Goal: Use online tool/utility: Use online tool/utility

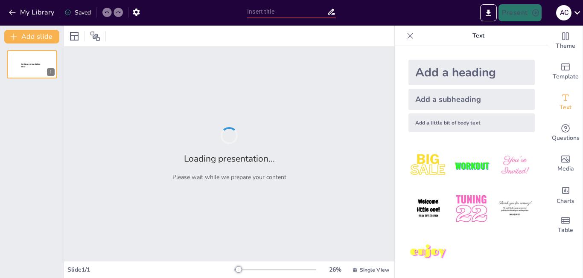
type input "Информационные технологии в сети: Возможности и вызовы"
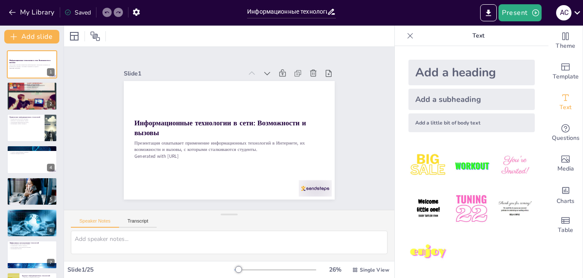
checkbox input "true"
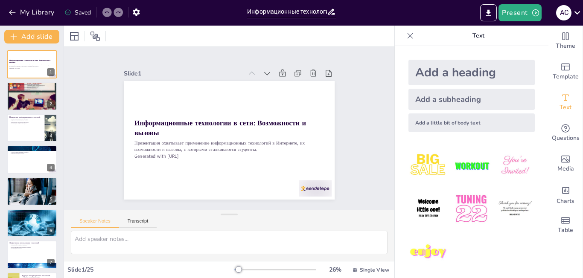
checkbox input "true"
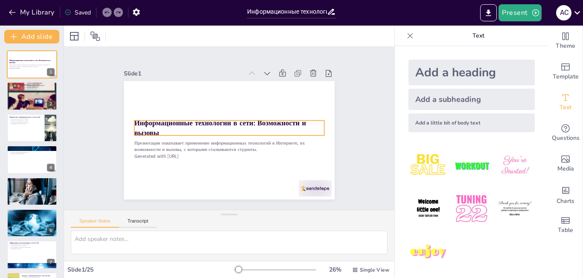
checkbox input "true"
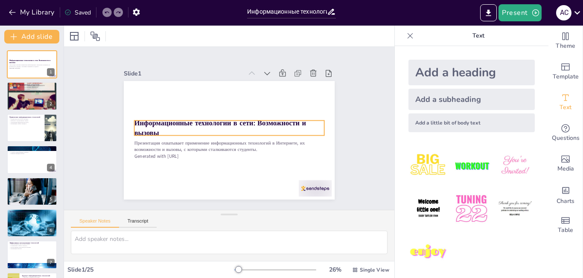
checkbox input "true"
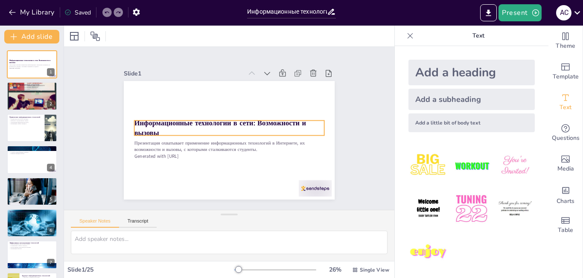
checkbox input "true"
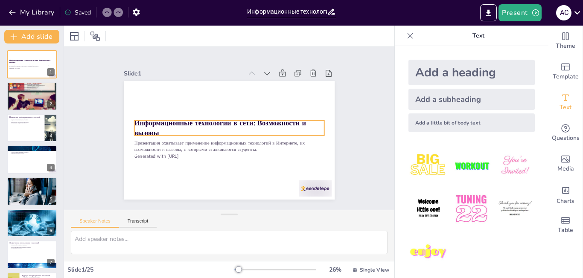
checkbox input "true"
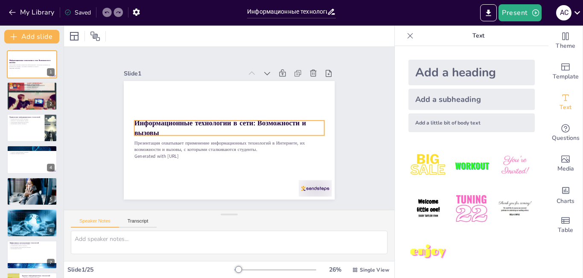
checkbox input "true"
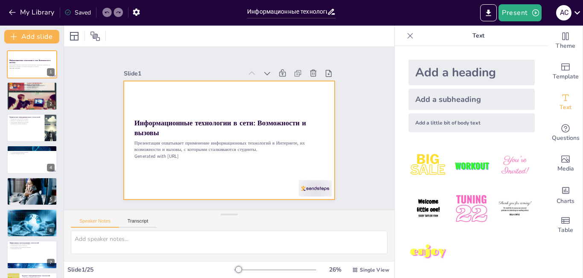
checkbox input "true"
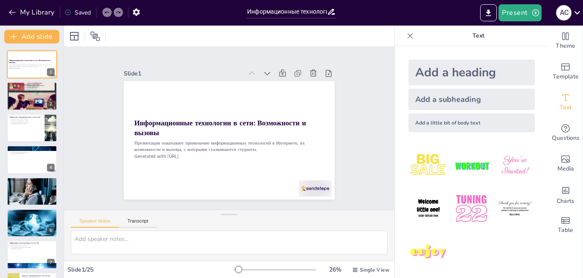
checkbox input "true"
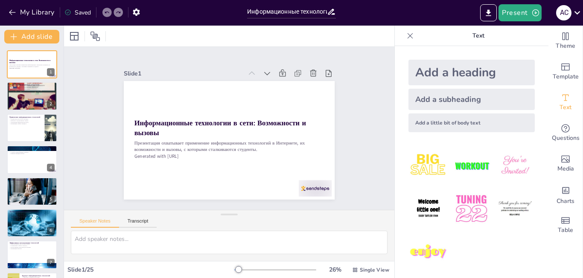
checkbox input "true"
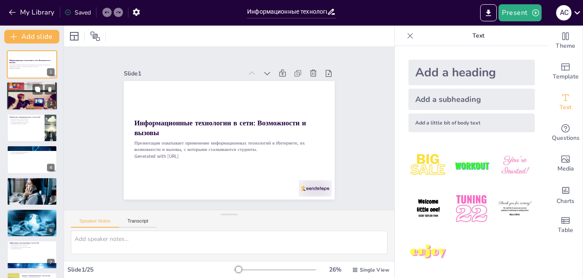
checkbox input "true"
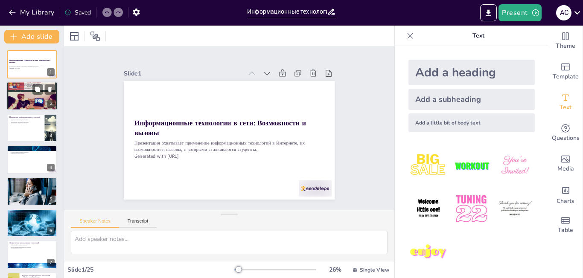
checkbox input "true"
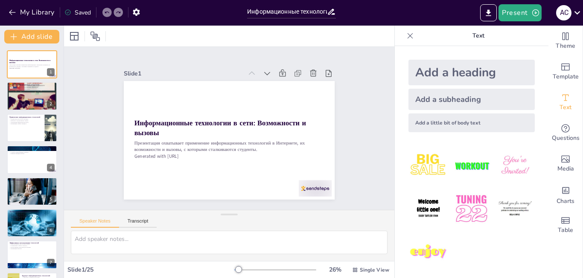
checkbox input "true"
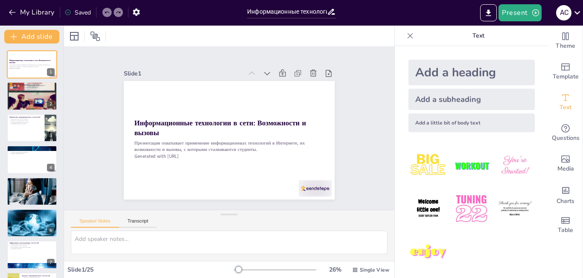
checkbox input "true"
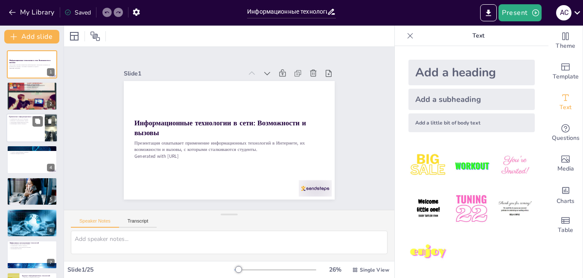
checkbox input "true"
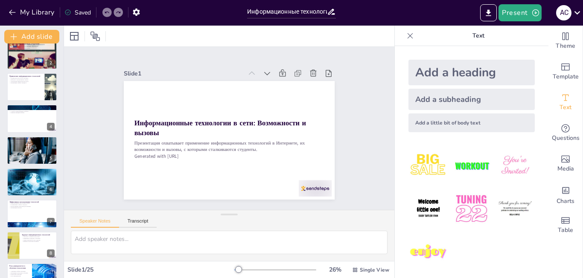
checkbox input "true"
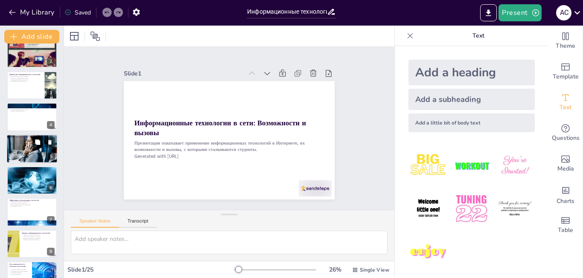
checkbox input "true"
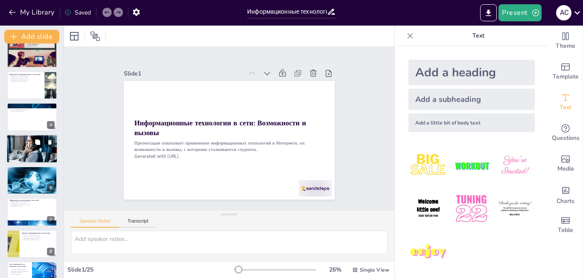
scroll to position [85, 0]
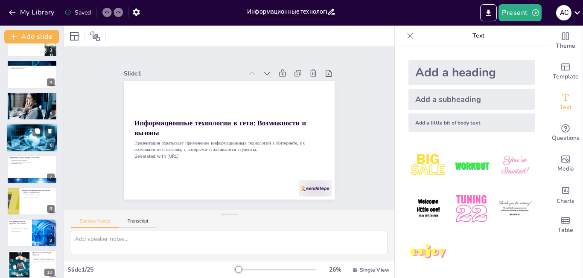
checkbox input "true"
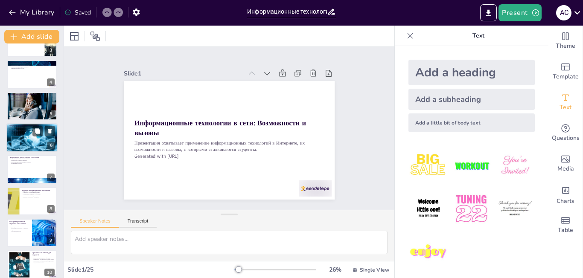
checkbox input "true"
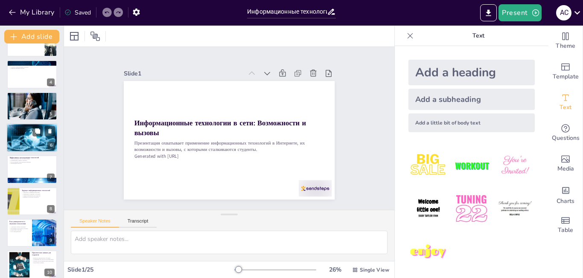
checkbox input "true"
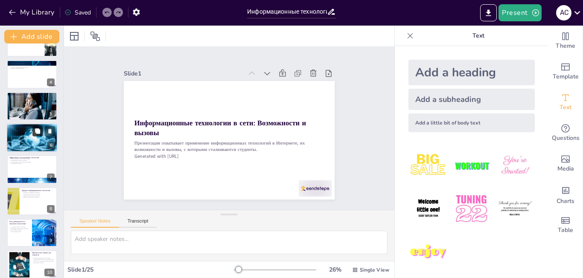
checkbox input "true"
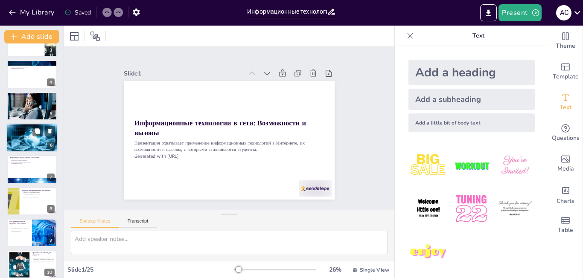
checkbox input "true"
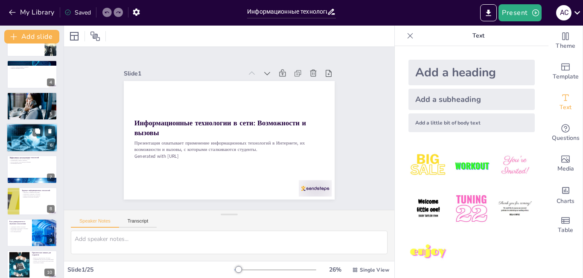
click at [38, 141] on div at bounding box center [31, 137] width 51 height 33
type textarea "Loremipsumdol sitametco adipiscin elits doeiusmodte inc utlaboreetdoloremagn al…"
checkbox input "true"
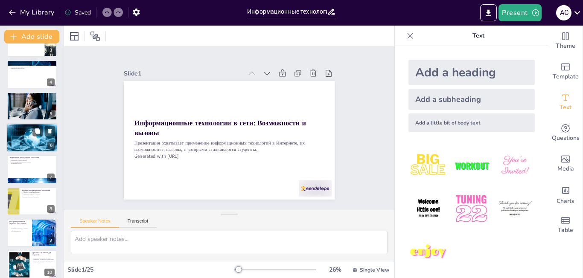
checkbox input "true"
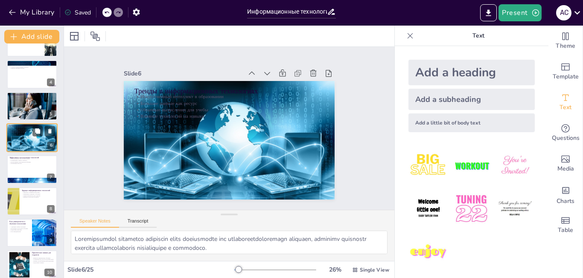
scroll to position [62, 0]
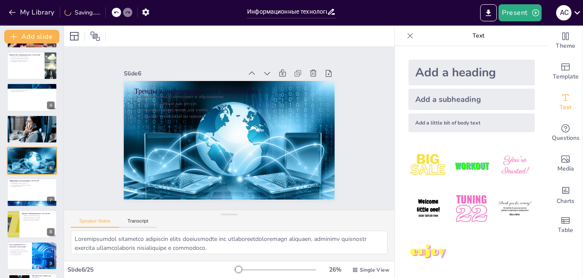
checkbox input "true"
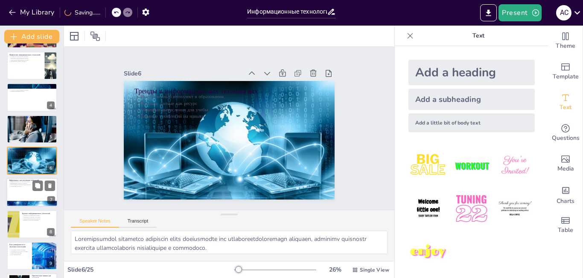
checkbox input "true"
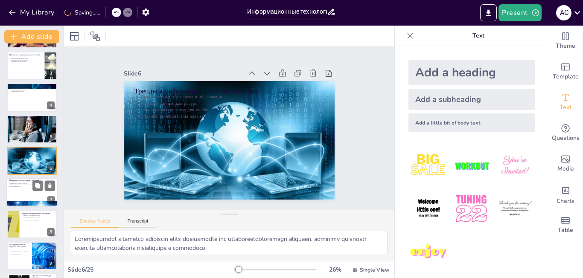
checkbox input "true"
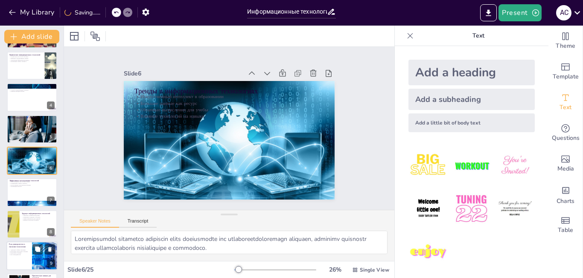
checkbox input "true"
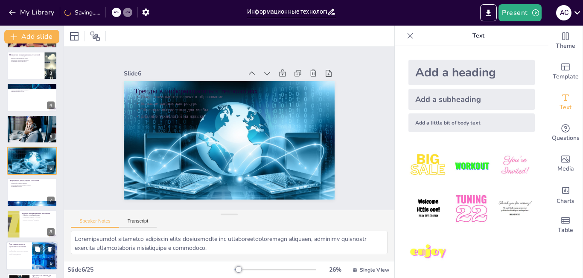
checkbox input "true"
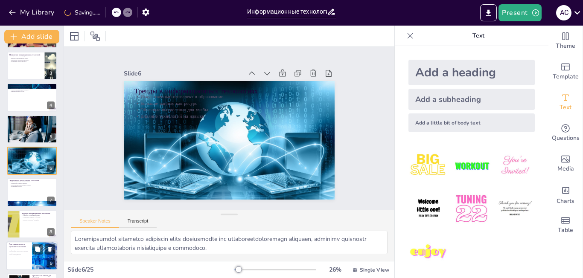
click at [30, 252] on div at bounding box center [31, 256] width 51 height 29
type textarea "Loremipsumdo sitametcon adip elitsed doeiusmod, tempo incididuntutlab etdolorem…"
checkbox input "true"
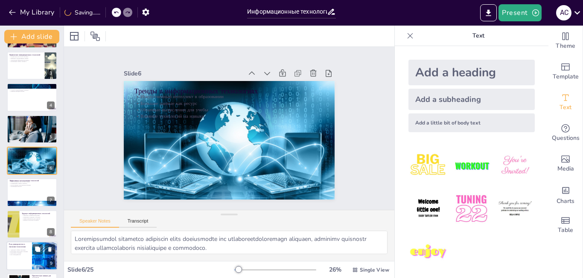
checkbox input "true"
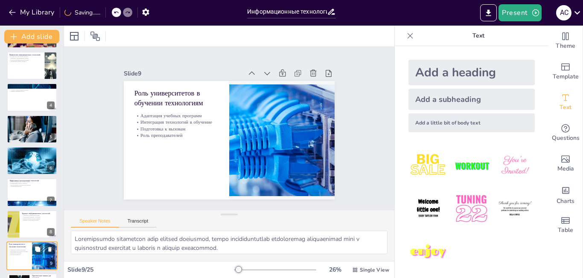
scroll to position [157, 0]
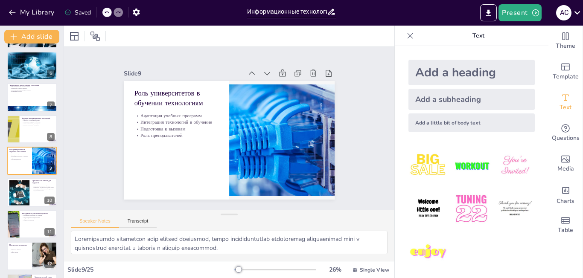
checkbox input "true"
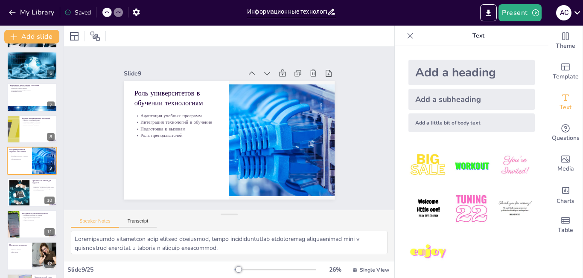
checkbox input "true"
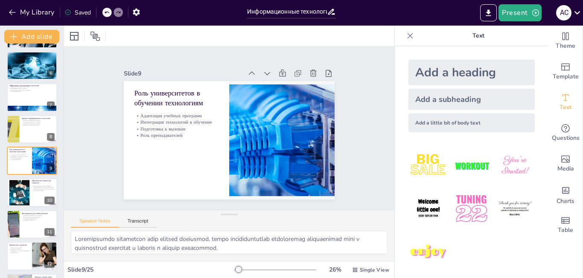
checkbox input "true"
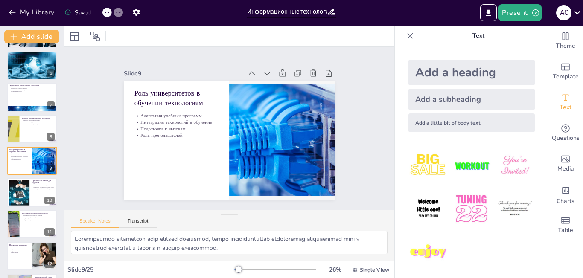
checkbox input "true"
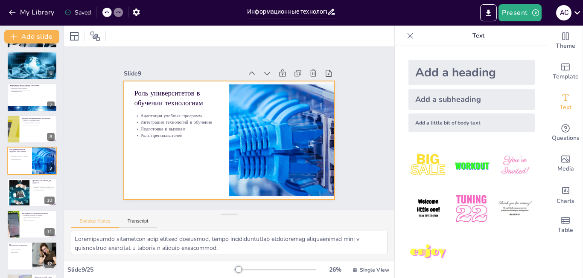
checkbox input "true"
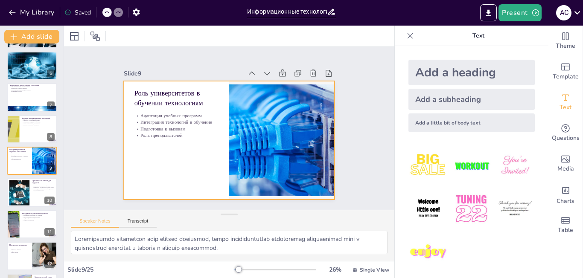
checkbox input "true"
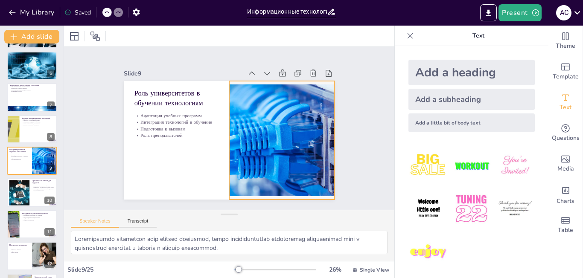
checkbox input "true"
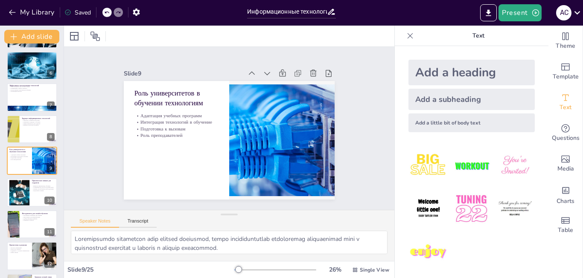
checkbox input "true"
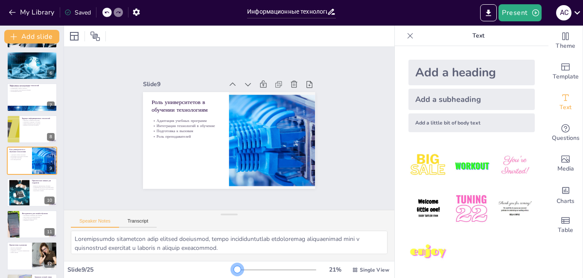
checkbox input "true"
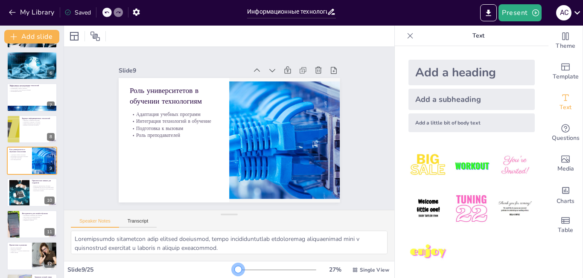
checkbox input "true"
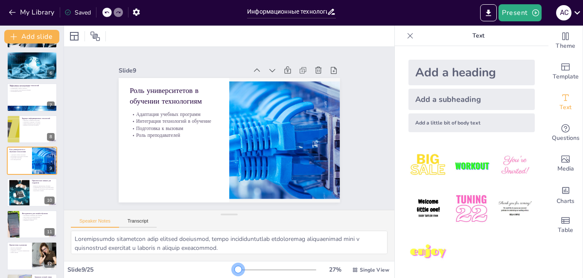
checkbox input "true"
click at [236, 268] on div at bounding box center [239, 269] width 7 height 7
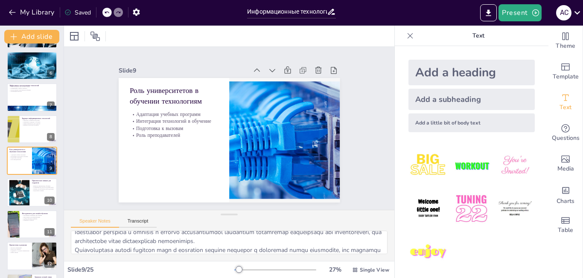
scroll to position [56, 0]
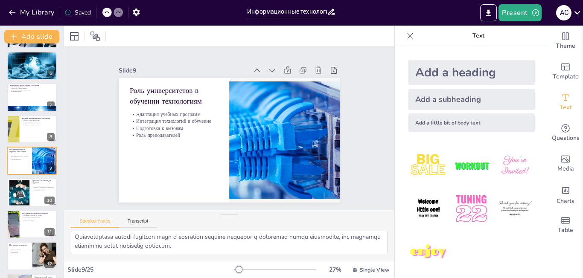
drag, startPoint x: 367, startPoint y: 219, endPoint x: 369, endPoint y: 212, distance: 7.6
click at [369, 212] on div "Speaker Notes Transcript" at bounding box center [229, 220] width 330 height 20
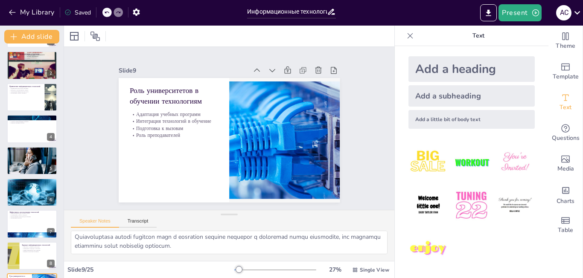
scroll to position [0, 0]
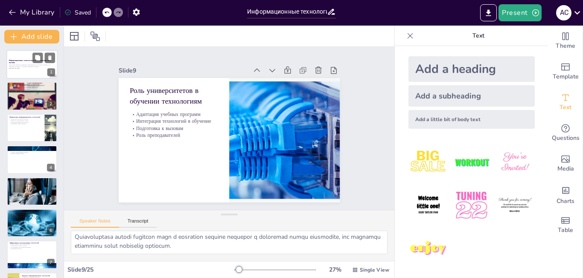
click at [24, 59] on strong "Информационные технологии в сети: Возможности и вызовы" at bounding box center [30, 61] width 42 height 5
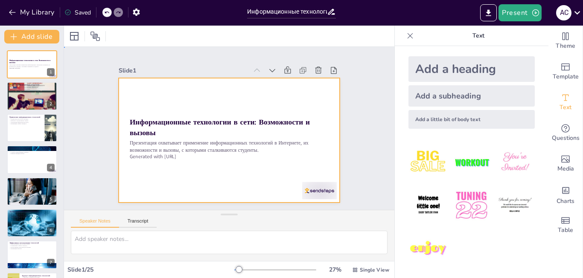
click at [290, 89] on div at bounding box center [223, 138] width 254 height 219
click at [315, 96] on div at bounding box center [226, 140] width 242 height 168
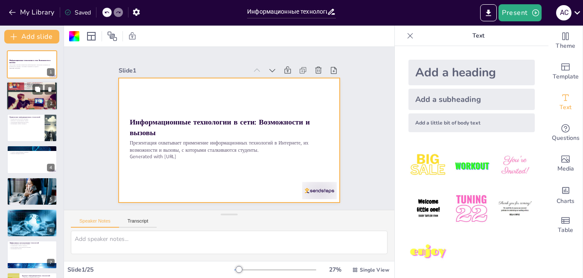
click at [23, 99] on div at bounding box center [31, 95] width 51 height 51
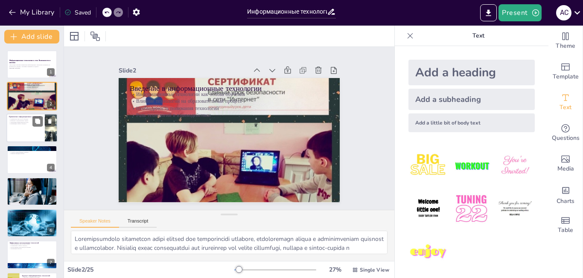
click at [27, 124] on p "Организация учебного процесса" at bounding box center [25, 124] width 33 height 2
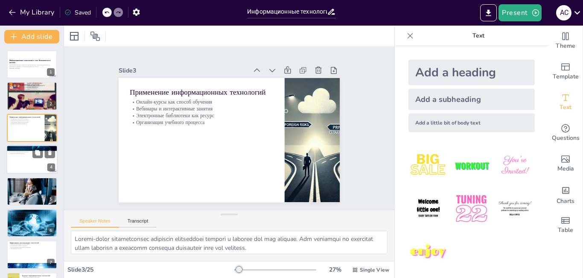
click at [29, 152] on p "Участие в международных проектах" at bounding box center [32, 153] width 46 height 2
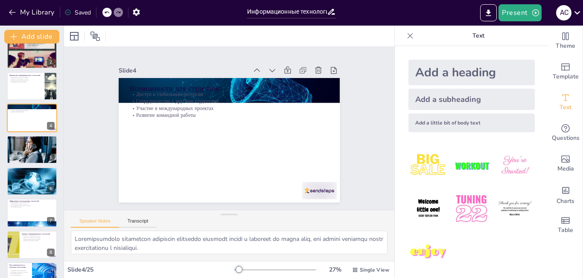
scroll to position [43, 0]
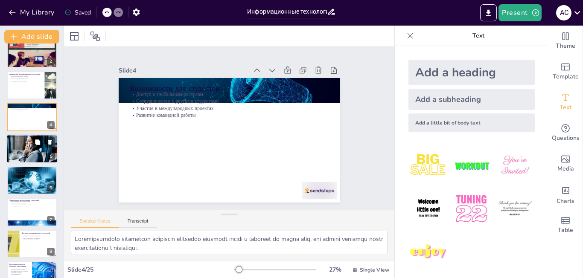
click at [29, 143] on p "Различие фактов и мнений" at bounding box center [32, 143] width 46 height 2
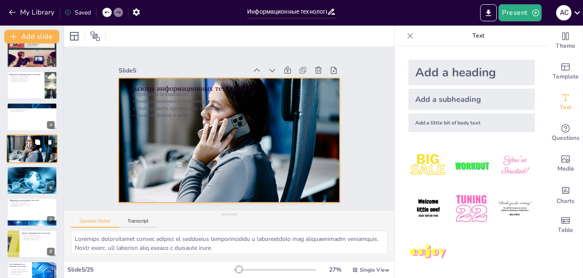
scroll to position [31, 0]
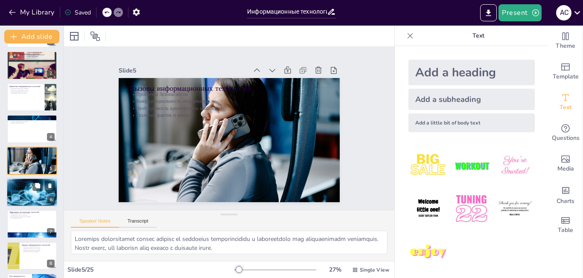
click at [27, 192] on div at bounding box center [31, 192] width 51 height 33
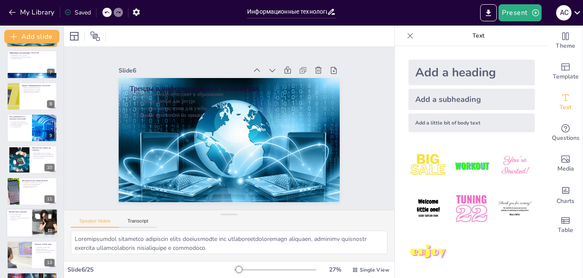
click at [32, 225] on div at bounding box center [44, 223] width 43 height 29
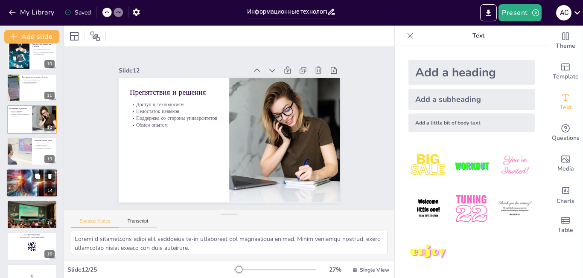
scroll to position [295, 0]
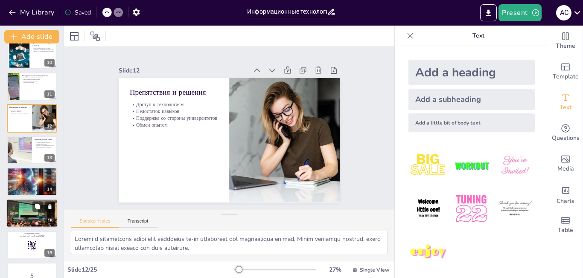
click at [31, 214] on div at bounding box center [31, 213] width 51 height 38
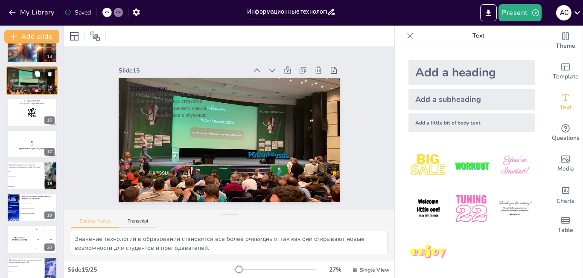
scroll to position [433, 0]
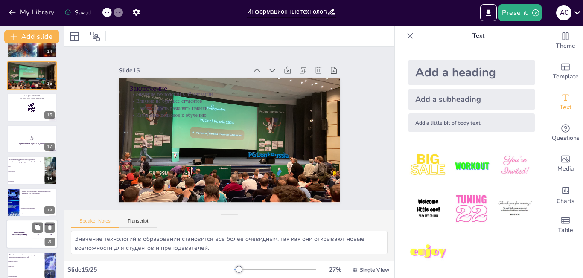
click at [31, 227] on div "The winner is [PERSON_NAME]" at bounding box center [19, 234] width 26 height 29
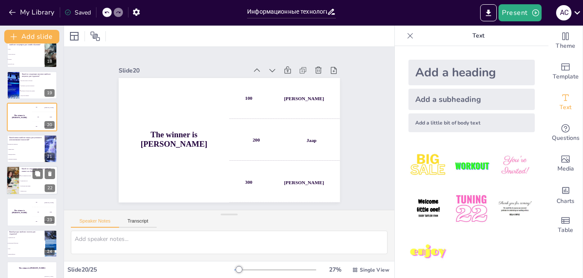
scroll to position [569, 0]
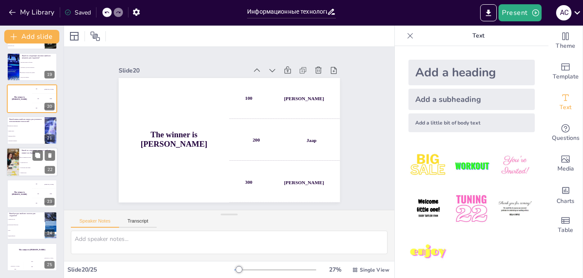
click at [31, 226] on li "Электронные библиотеки" at bounding box center [26, 224] width 38 height 5
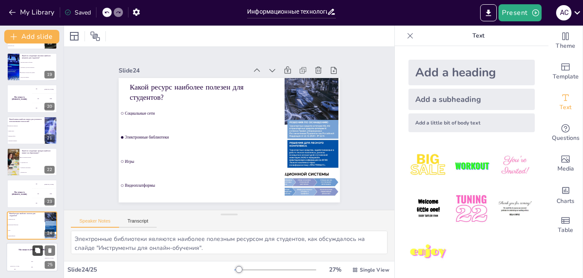
click at [35, 250] on icon at bounding box center [38, 251] width 6 height 6
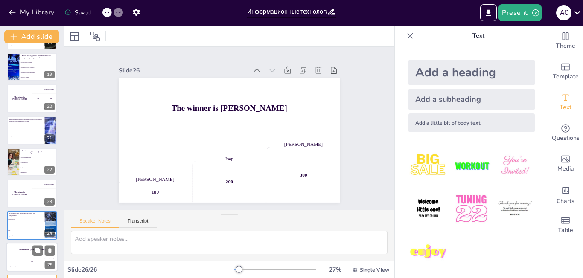
scroll to position [601, 0]
